Goal: Task Accomplishment & Management: Use online tool/utility

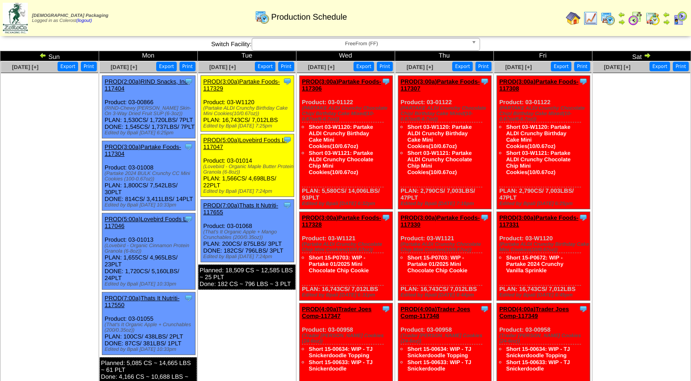
click at [380, 47] on span "FreeFrom (FF)" at bounding box center [362, 43] width 212 height 11
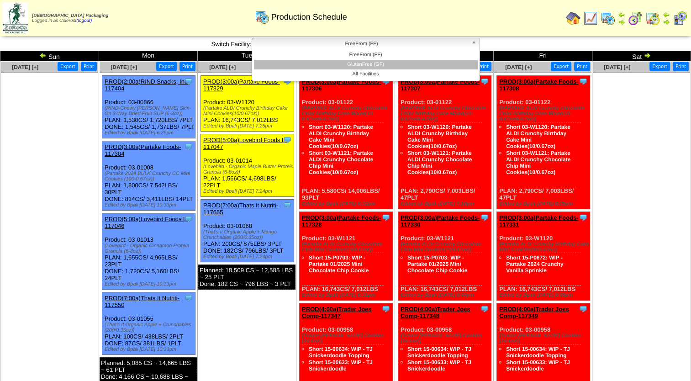
click at [368, 64] on li "GlutenFree (GF)" at bounding box center [366, 65] width 224 height 10
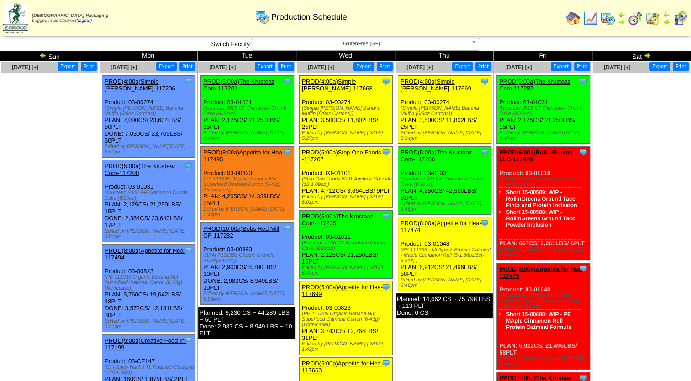
click at [42, 54] on img at bounding box center [42, 55] width 7 height 7
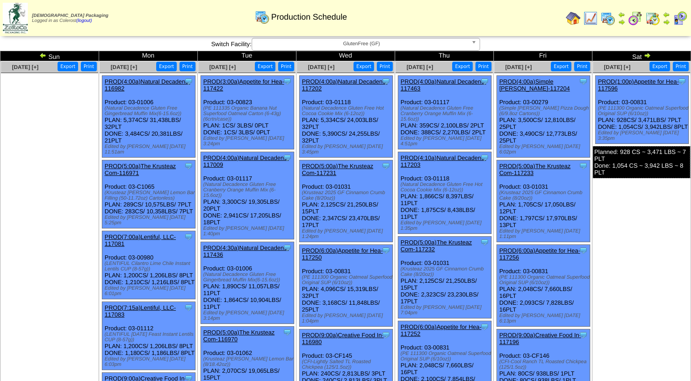
click at [648, 53] on img at bounding box center [647, 55] width 7 height 7
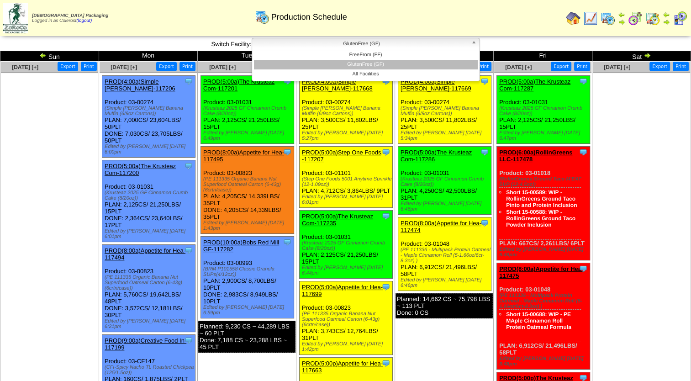
click at [303, 39] on span "GlutenFree (GF)" at bounding box center [362, 43] width 212 height 11
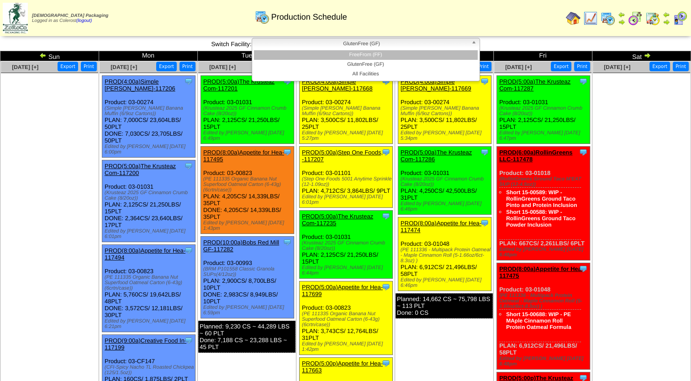
click at [311, 54] on li "FreeFrom (FF)" at bounding box center [366, 55] width 224 height 10
